Goal: Information Seeking & Learning: Learn about a topic

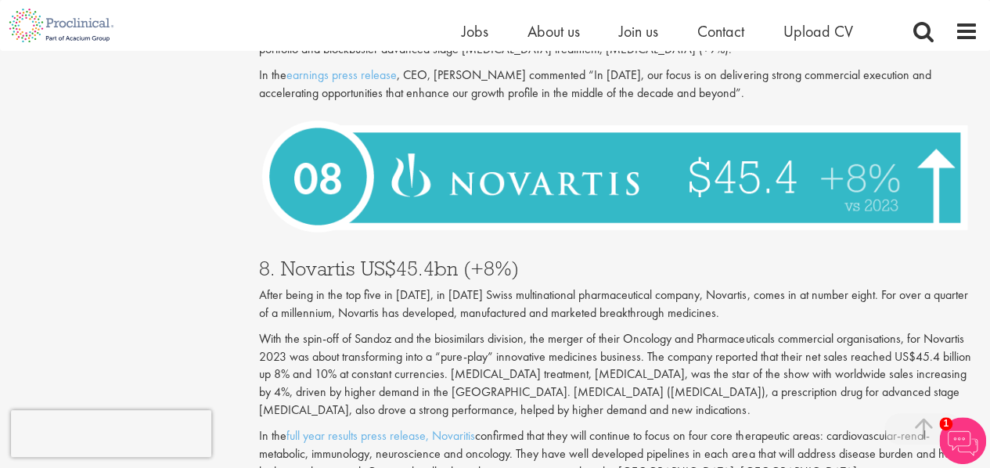
scroll to position [2417, 0]
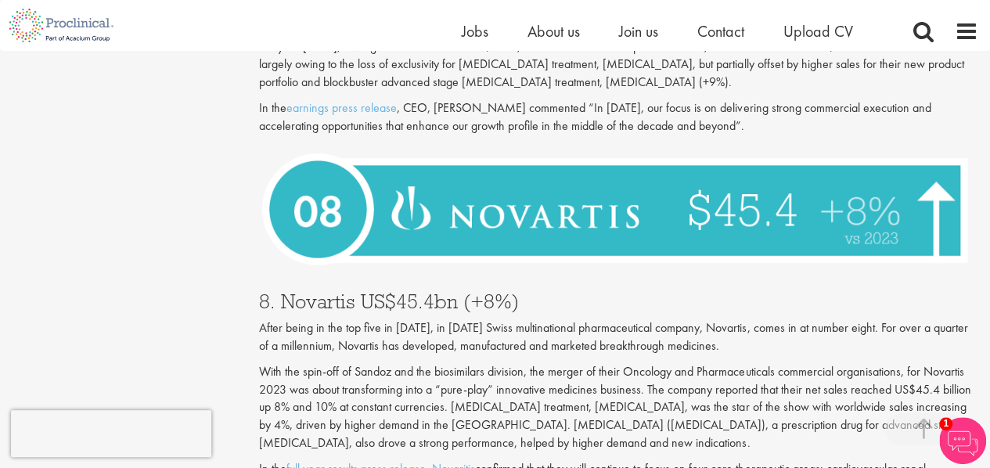
click at [440, 291] on h3 "8. Novartis US$45.4bn (+8%)" at bounding box center [618, 301] width 719 height 20
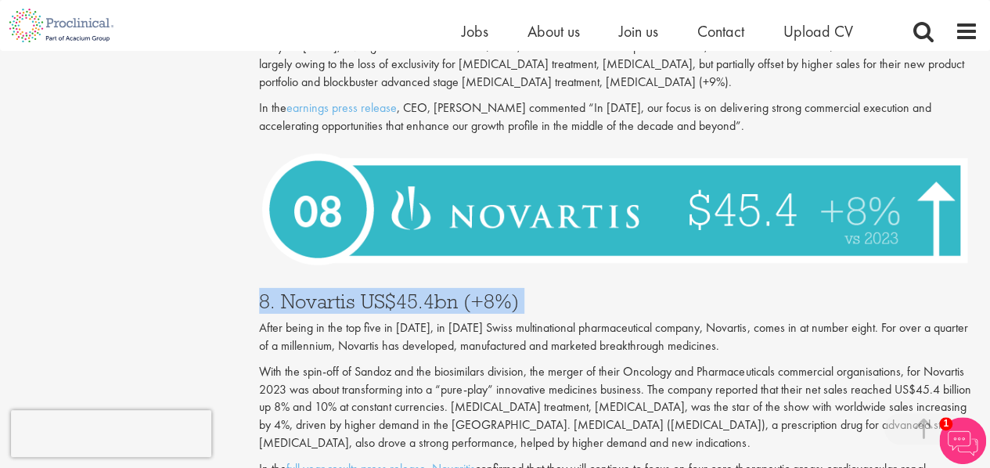
click at [440, 291] on h3 "8. Novartis US$45.4bn (+8%)" at bounding box center [618, 301] width 719 height 20
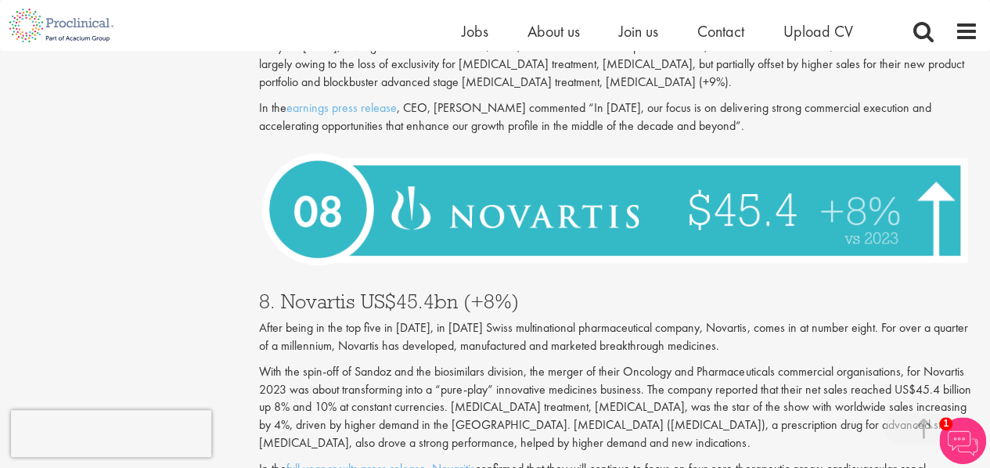
click at [513, 363] on p "With the spin-off of Sandoz and the biosimilars division, the merger of their O…" at bounding box center [618, 407] width 719 height 89
click at [535, 319] on p "After being in the top five in [DATE], in [DATE] Swiss multinational pharmaceut…" at bounding box center [618, 337] width 719 height 36
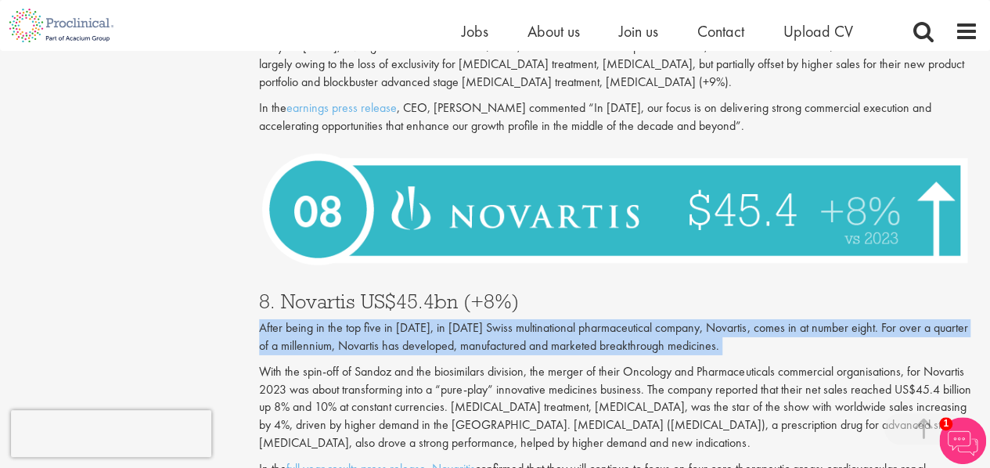
click at [535, 319] on p "After being in the top five in [DATE], in [DATE] Swiss multinational pharmaceut…" at bounding box center [618, 337] width 719 height 36
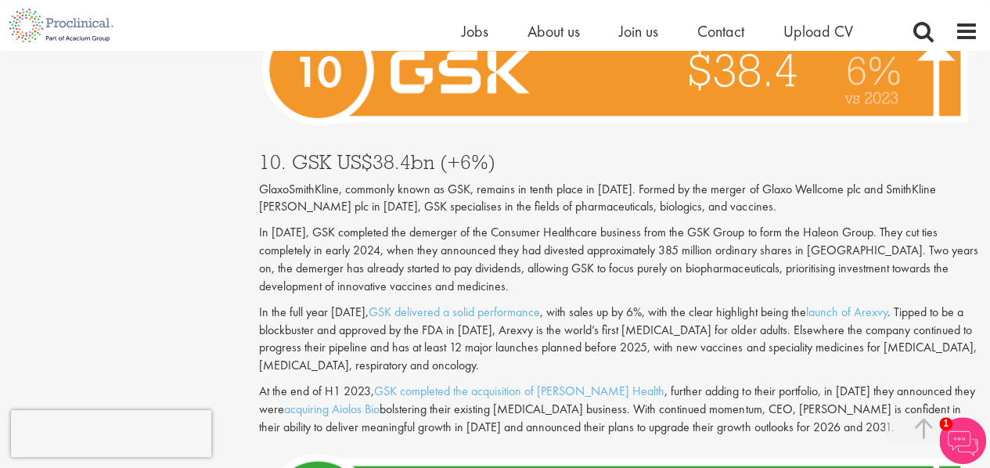
scroll to position [1635, 0]
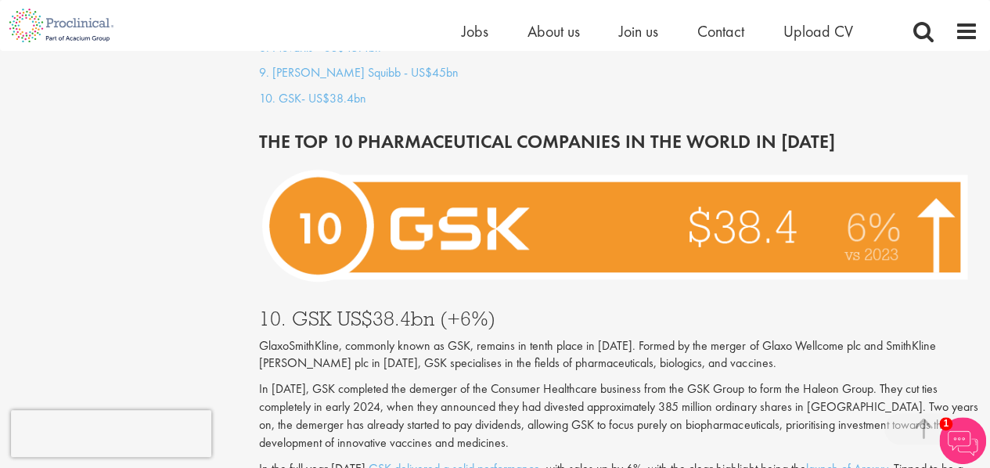
drag, startPoint x: 514, startPoint y: 68, endPoint x: 480, endPoint y: 100, distance: 47.0
